Goal: Transaction & Acquisition: Purchase product/service

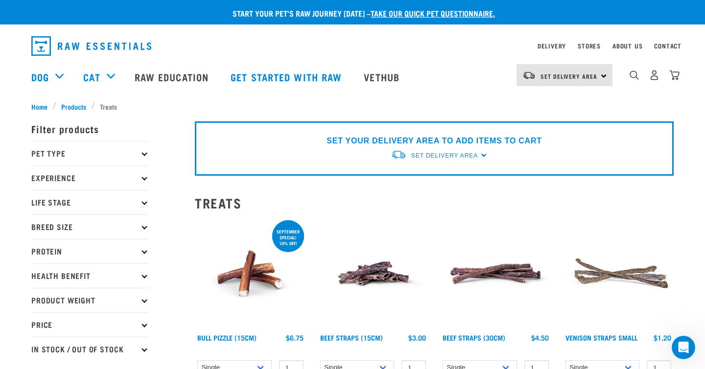
click at [481, 156] on div "SET YOUR DELIVERY AREA TO ADD ITEMS TO CART Set Delivery Area North Island Sout…" at bounding box center [434, 148] width 479 height 54
click at [466, 156] on span "Set Delivery Area" at bounding box center [444, 155] width 67 height 7
click at [441, 197] on link "[GEOGRAPHIC_DATA]" at bounding box center [439, 195] width 97 height 16
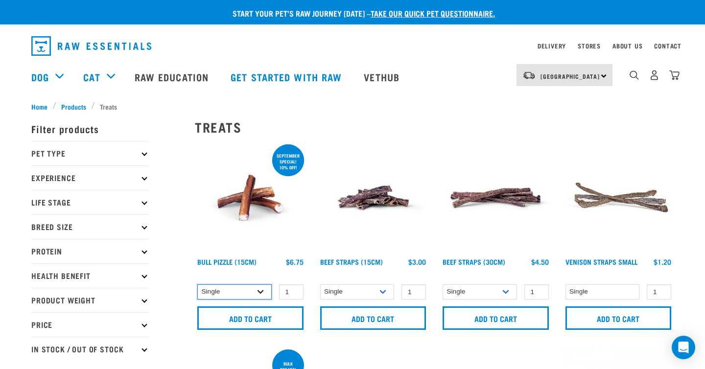
click at [265, 290] on select "Single 10 per pack 25 per pack" at bounding box center [234, 292] width 74 height 15
click at [197, 285] on select "Single 10 per pack 25 per pack" at bounding box center [234, 292] width 74 height 15
click at [256, 291] on select "Single 10 per pack 25 per pack" at bounding box center [234, 292] width 74 height 15
select select "323237"
click at [197, 285] on select "Single 10 per pack 25 per pack" at bounding box center [234, 292] width 74 height 15
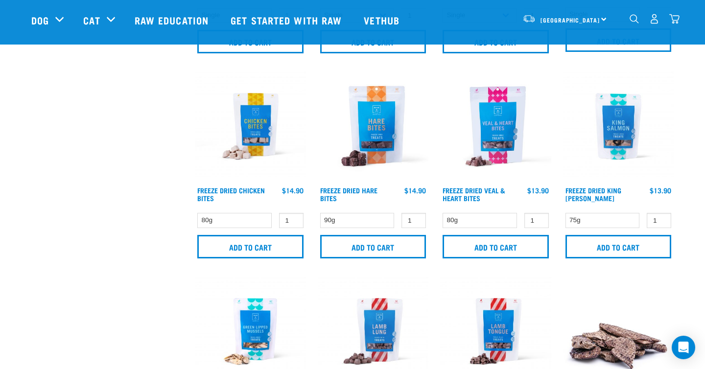
scroll to position [1234, 0]
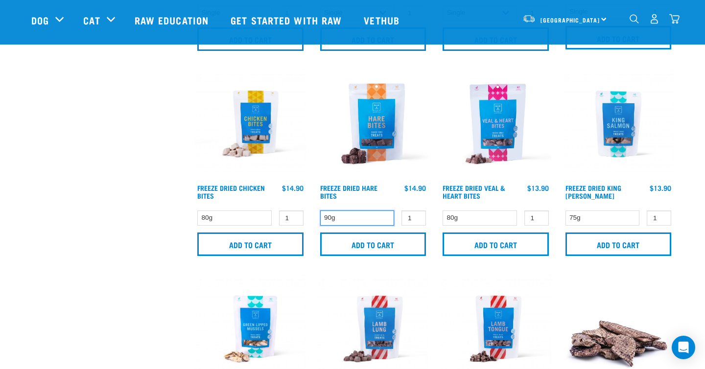
click at [383, 217] on select "90g" at bounding box center [357, 218] width 74 height 15
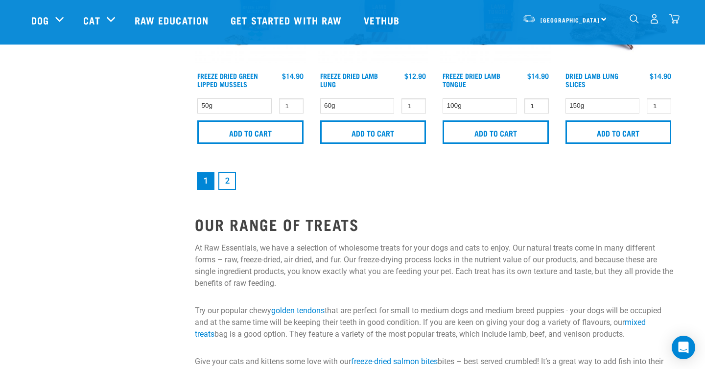
scroll to position [1612, 0]
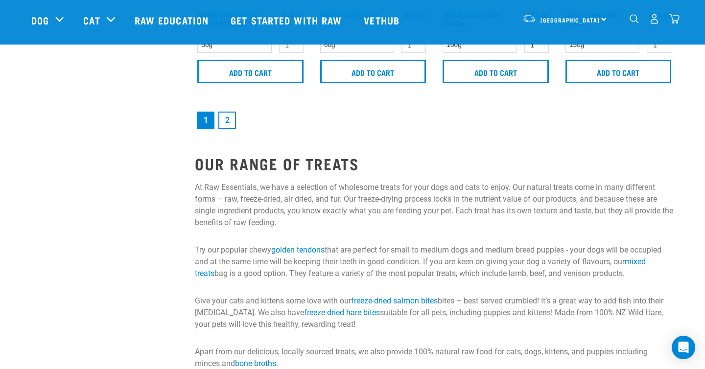
click at [232, 116] on link "2" at bounding box center [227, 121] width 18 height 18
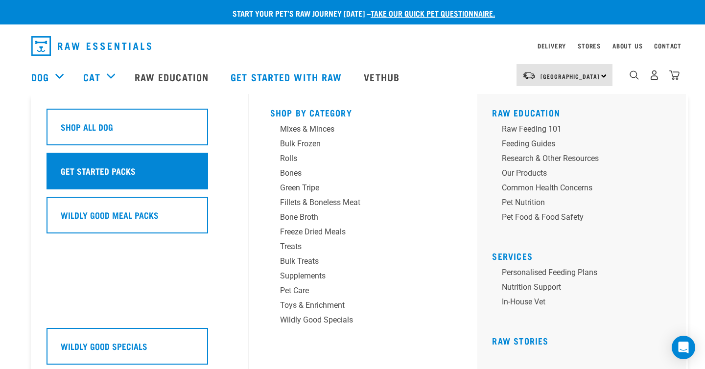
click at [97, 172] on h5 "Get Started Packs" at bounding box center [98, 171] width 75 height 13
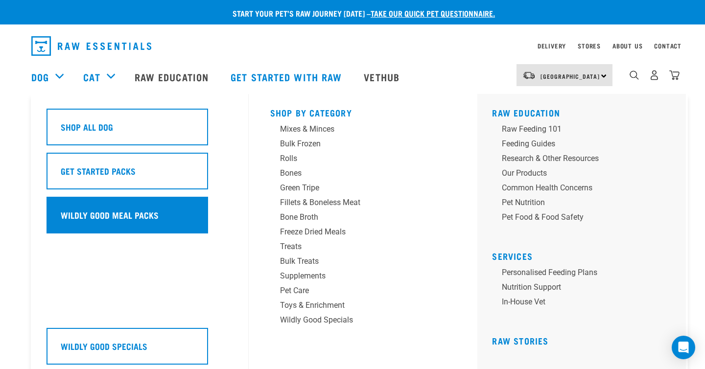
click at [99, 223] on div "Wildly Good Meal Packs" at bounding box center [128, 215] width 162 height 37
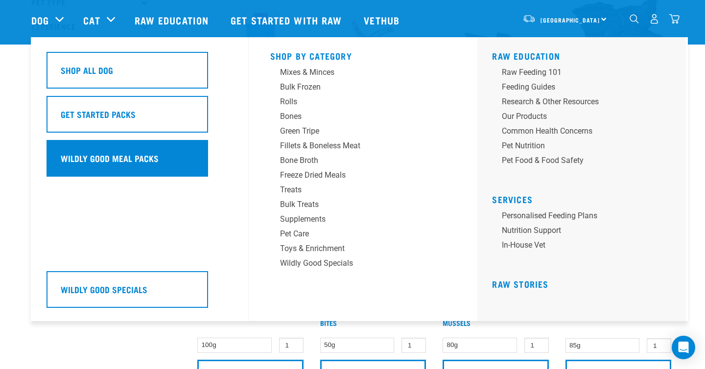
scroll to position [82, 0]
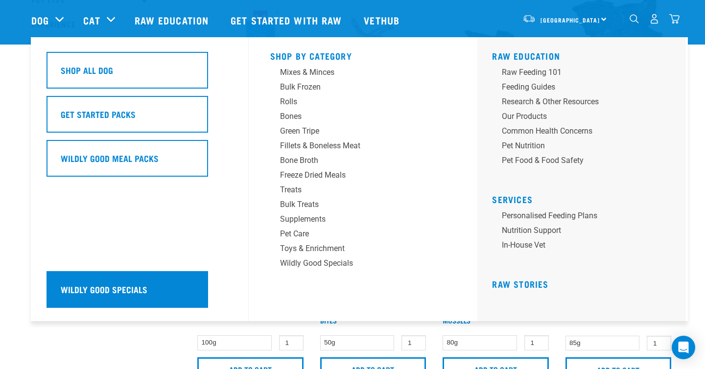
click at [108, 278] on div "Wildly Good Specials" at bounding box center [128, 289] width 162 height 37
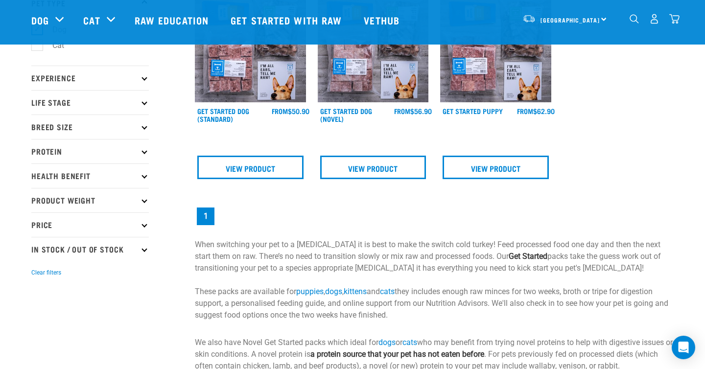
scroll to position [82, 0]
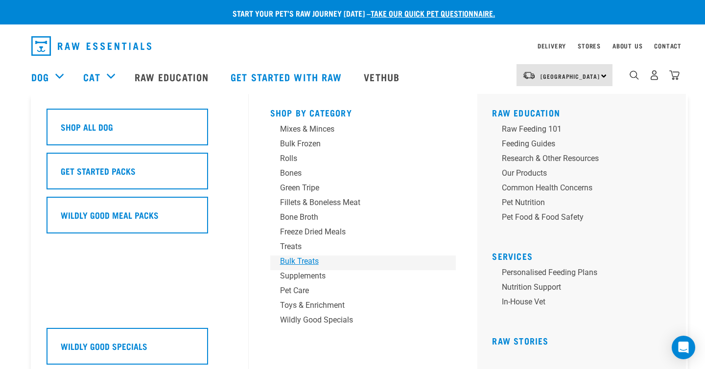
click at [297, 260] on div "Bulk Treats" at bounding box center [356, 262] width 153 height 12
click at [294, 247] on div "Treats" at bounding box center [356, 247] width 153 height 12
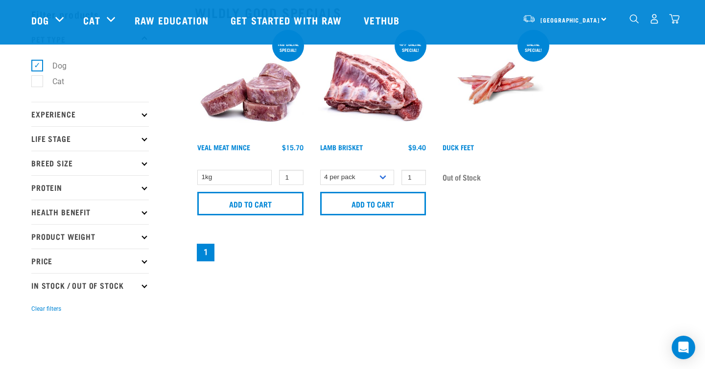
scroll to position [45, 0]
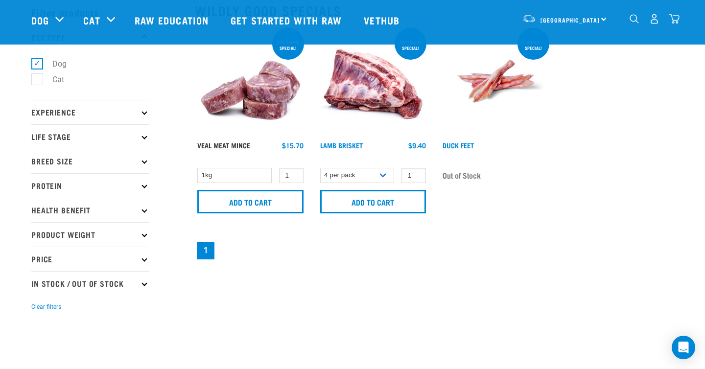
click at [235, 144] on link "Veal Meat Mince" at bounding box center [223, 145] width 53 height 3
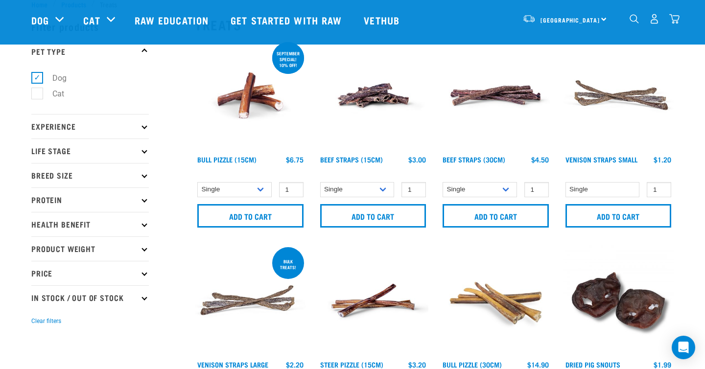
scroll to position [35, 0]
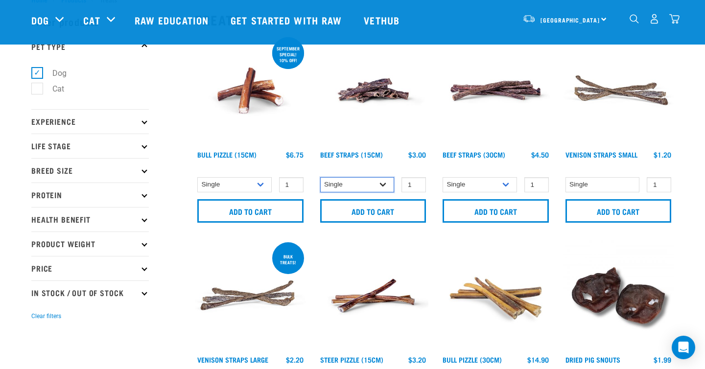
click at [364, 187] on select "Single 6 per pack 25 per pack" at bounding box center [357, 184] width 74 height 15
select select "15447"
click at [320, 177] on select "Single 6 per pack 25 per pack" at bounding box center [357, 184] width 74 height 15
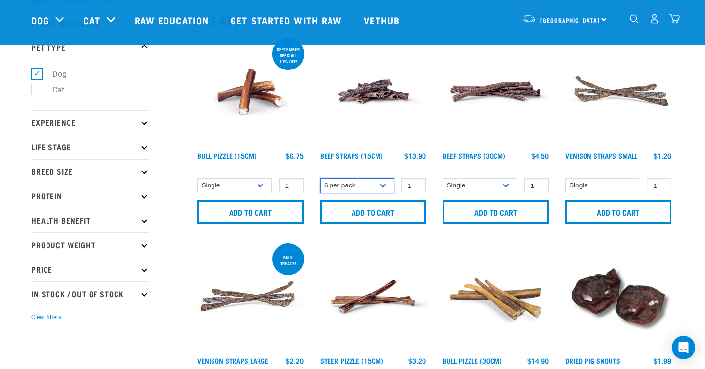
scroll to position [37, 0]
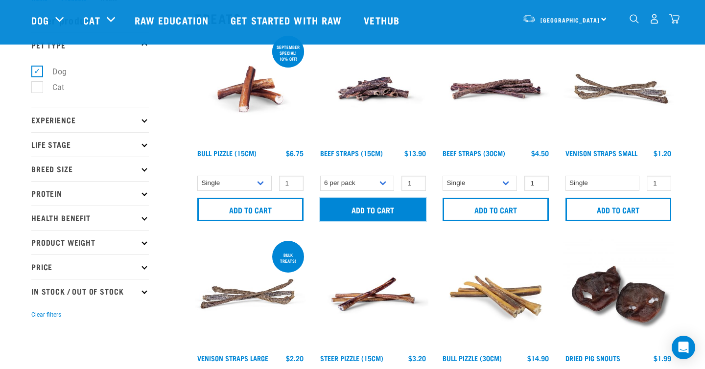
click at [364, 212] on input "Add to cart" at bounding box center [373, 210] width 106 height 24
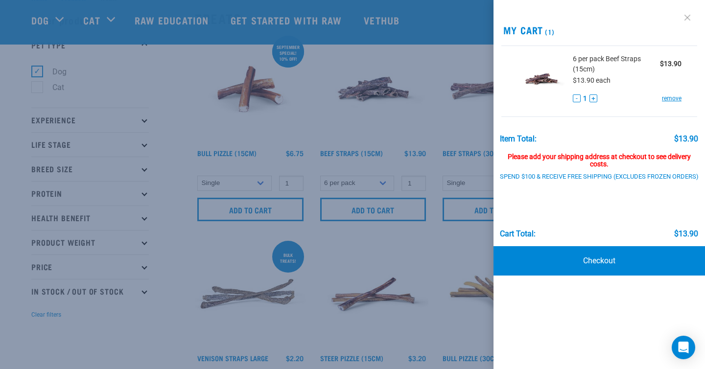
click at [689, 17] on link at bounding box center [688, 18] width 16 height 16
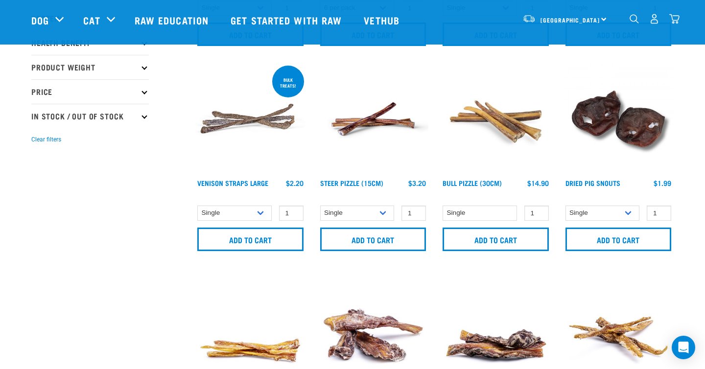
scroll to position [213, 0]
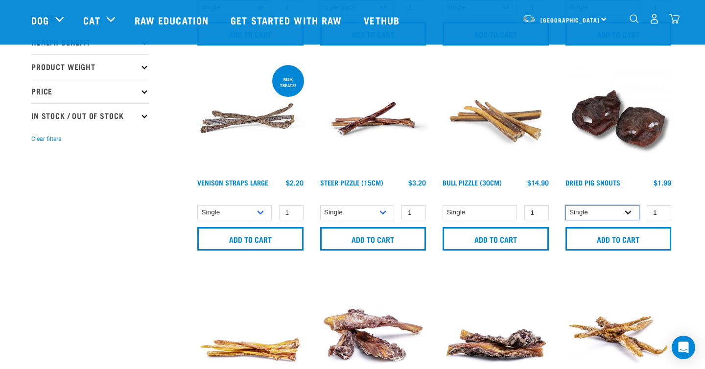
click at [586, 216] on select "Single 10 per pack" at bounding box center [603, 212] width 74 height 15
select select "443097"
click at [566, 205] on select "Single 10 per pack" at bounding box center [603, 212] width 74 height 15
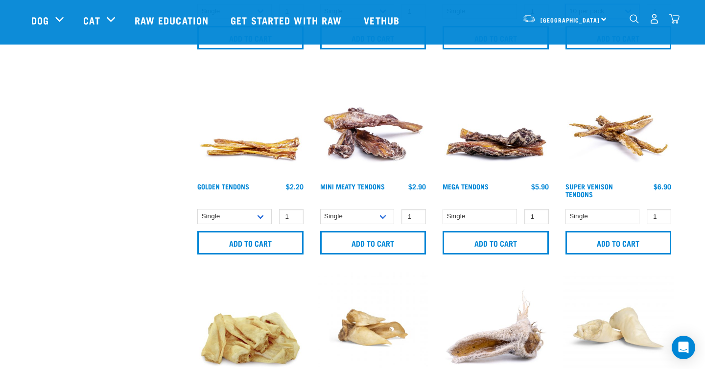
scroll to position [416, 0]
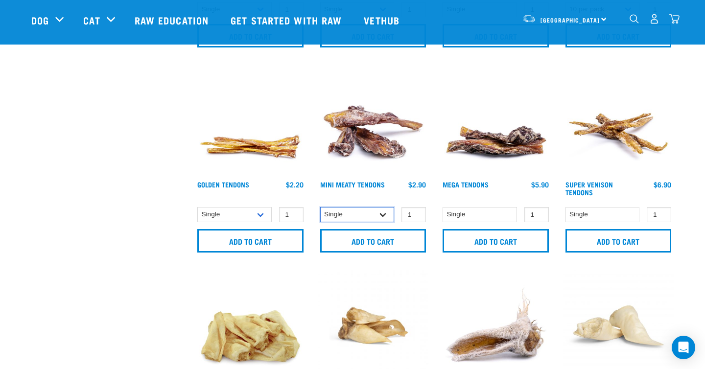
click at [377, 216] on select "Single 10 per pack 50 per pack" at bounding box center [357, 214] width 74 height 15
select select "682013"
click at [320, 207] on select "Single 10 per pack 50 per pack" at bounding box center [357, 214] width 74 height 15
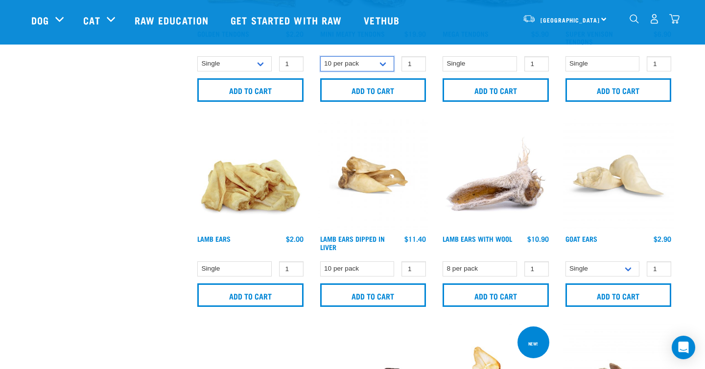
scroll to position [567, 0]
click at [258, 270] on select "Single" at bounding box center [234, 268] width 74 height 15
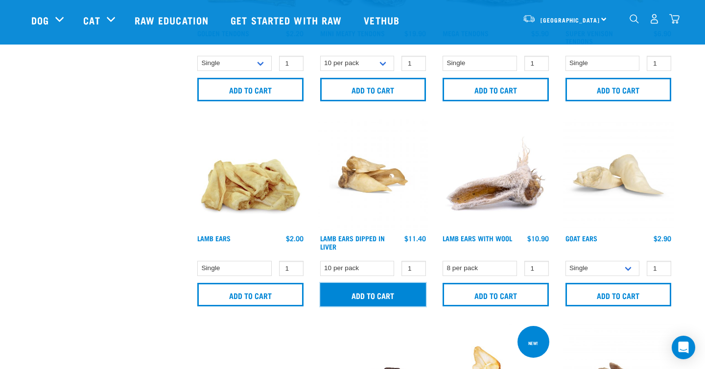
click at [375, 291] on input "Add to cart" at bounding box center [373, 295] width 106 height 24
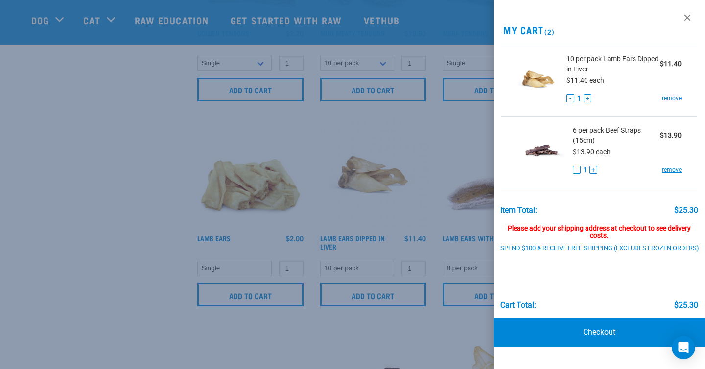
click at [156, 238] on div at bounding box center [352, 184] width 705 height 369
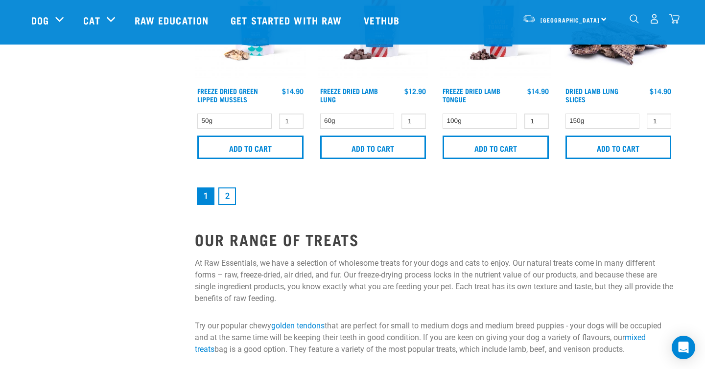
scroll to position [1541, 0]
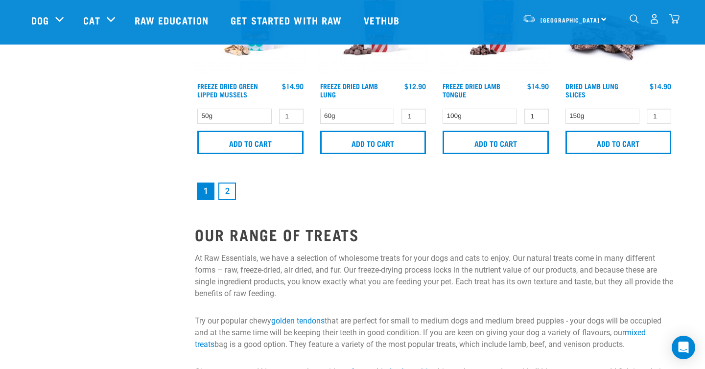
click at [231, 188] on link "2" at bounding box center [227, 192] width 18 height 18
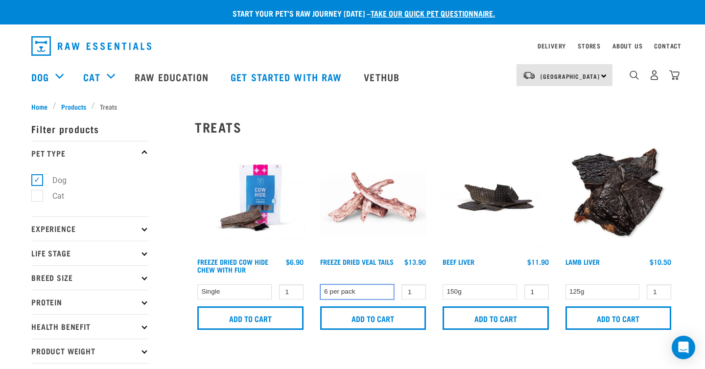
click at [376, 293] on select "6 per pack" at bounding box center [357, 292] width 74 height 15
click at [320, 285] on select "6 per pack" at bounding box center [357, 292] width 74 height 15
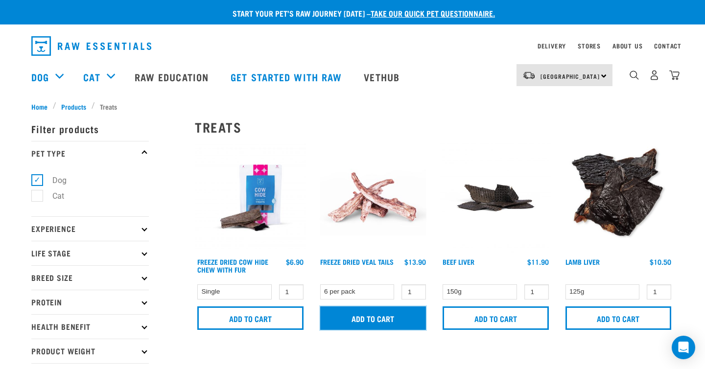
click at [382, 318] on input "Add to cart" at bounding box center [373, 319] width 106 height 24
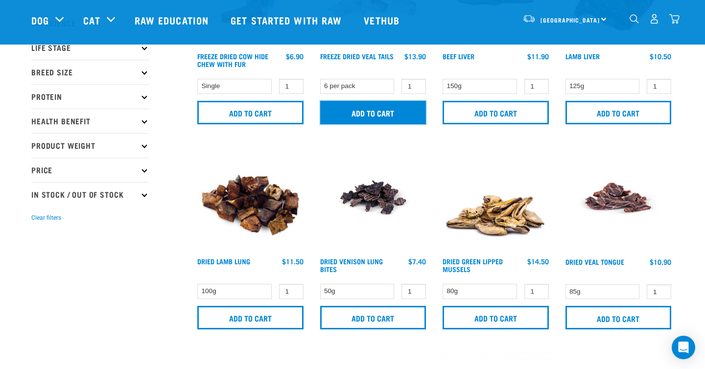
scroll to position [140, 0]
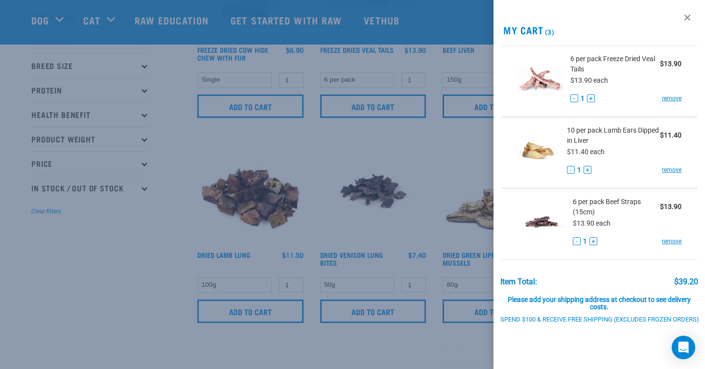
click at [181, 264] on div at bounding box center [352, 184] width 705 height 369
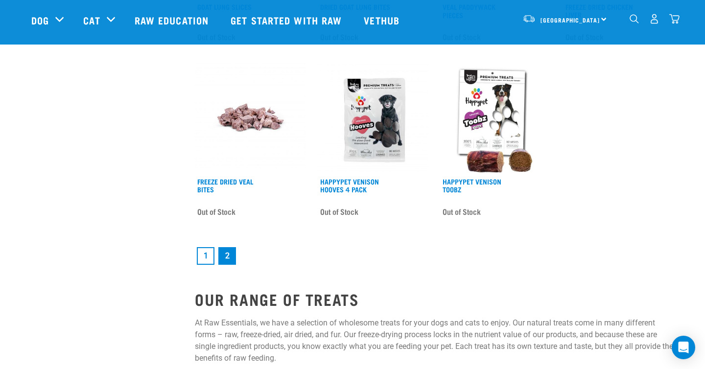
scroll to position [1401, 0]
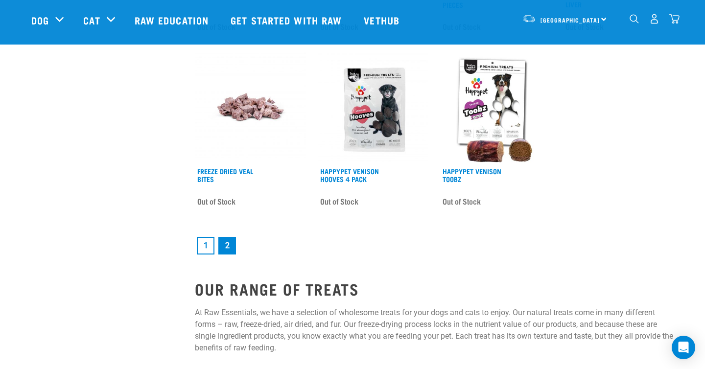
click at [203, 248] on link "1" at bounding box center [206, 246] width 18 height 18
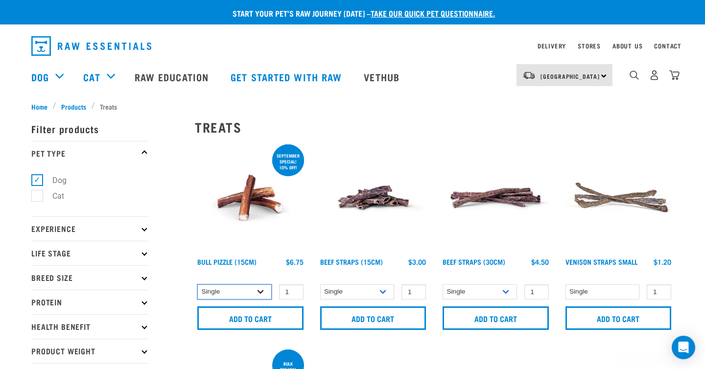
click at [247, 288] on select "Single 10 per pack 25 per pack" at bounding box center [234, 292] width 74 height 15
select select "443099"
click at [197, 285] on select "Single 10 per pack 25 per pack" at bounding box center [234, 292] width 74 height 15
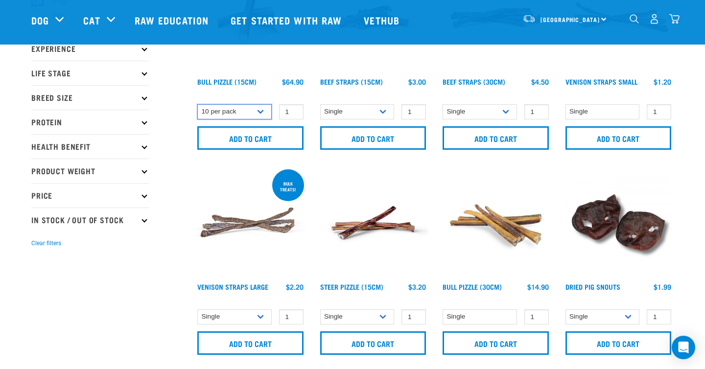
scroll to position [112, 0]
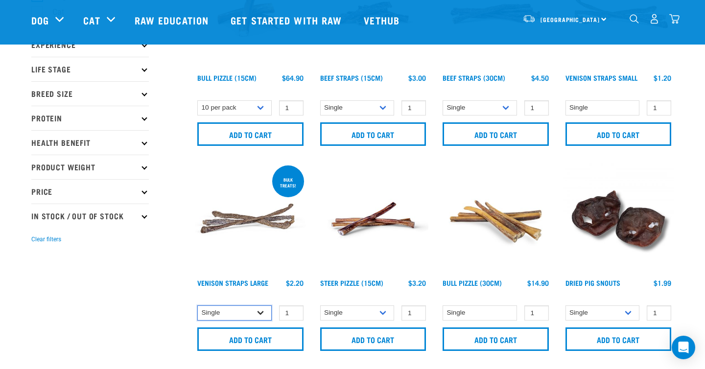
click at [249, 313] on select "Single 25 per pack 50 per pack" at bounding box center [234, 313] width 74 height 15
select select "251922"
click at [197, 306] on select "Single 25 per pack 50 per pack" at bounding box center [234, 313] width 74 height 15
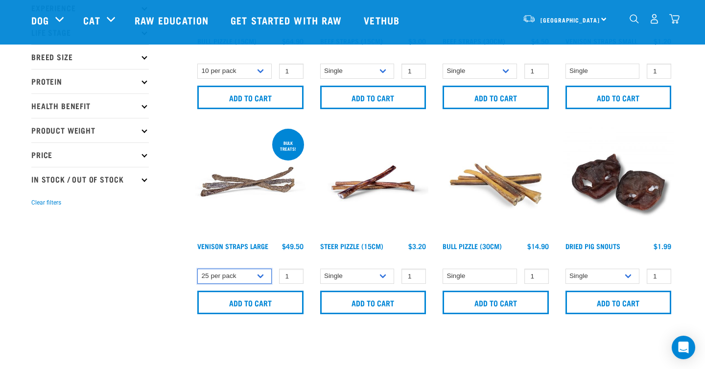
scroll to position [151, 0]
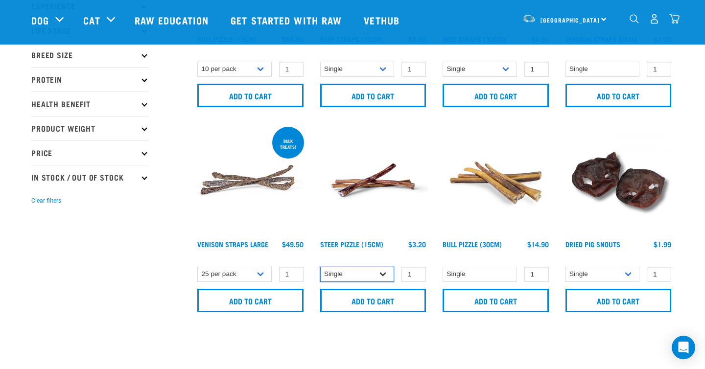
click at [381, 275] on select "Single 10 per pack 25 per pack" at bounding box center [357, 274] width 74 height 15
select select "682006"
click at [320, 267] on select "Single 10 per pack 25 per pack" at bounding box center [357, 274] width 74 height 15
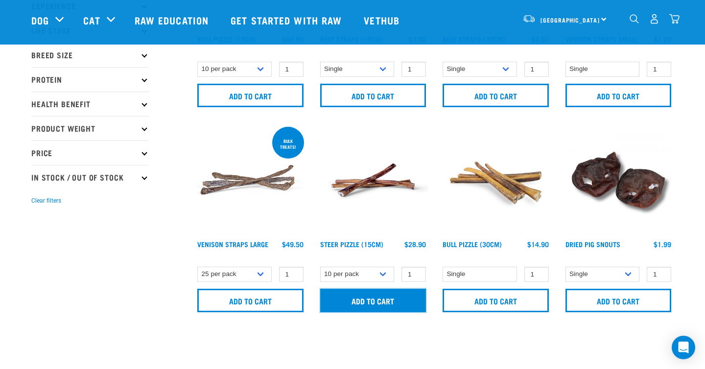
click at [375, 304] on input "Add to cart" at bounding box center [373, 301] width 106 height 24
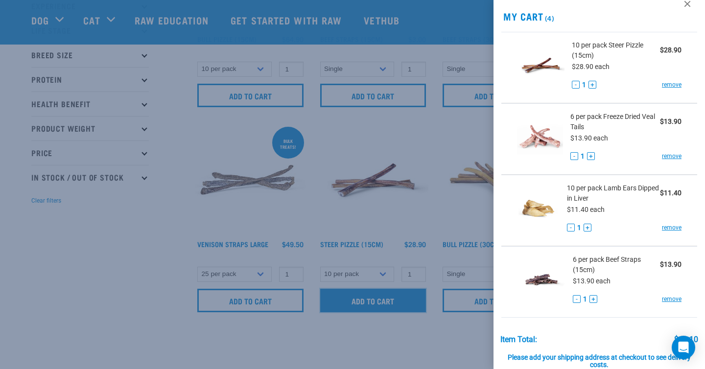
scroll to position [0, 0]
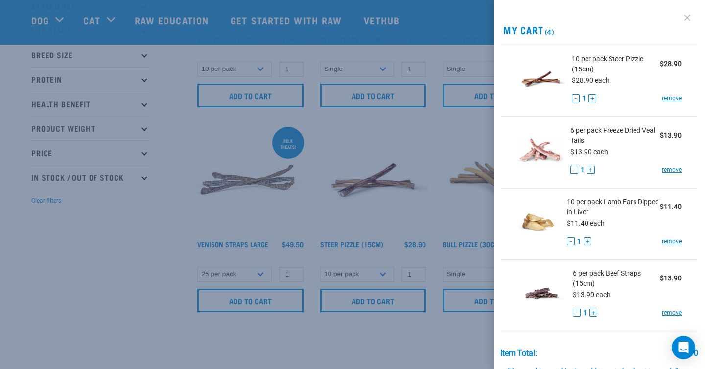
click at [689, 20] on link at bounding box center [688, 18] width 16 height 16
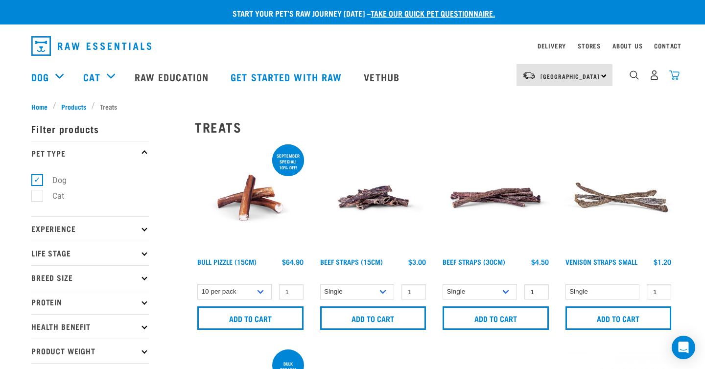
click at [676, 77] on img "dropdown navigation" at bounding box center [675, 75] width 10 height 10
